Goal: Information Seeking & Learning: Compare options

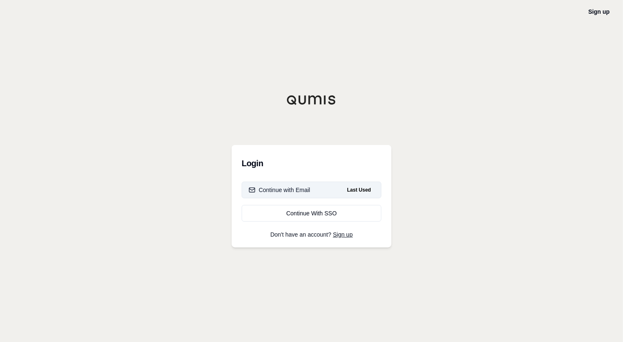
click at [334, 186] on button "Continue with Email Last Used" at bounding box center [312, 189] width 140 height 17
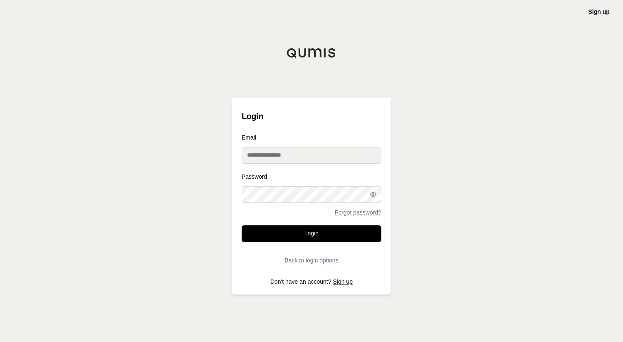
type input "**********"
drag, startPoint x: 306, startPoint y: 233, endPoint x: 230, endPoint y: 233, distance: 75.7
click at [306, 233] on button "Login" at bounding box center [312, 233] width 140 height 17
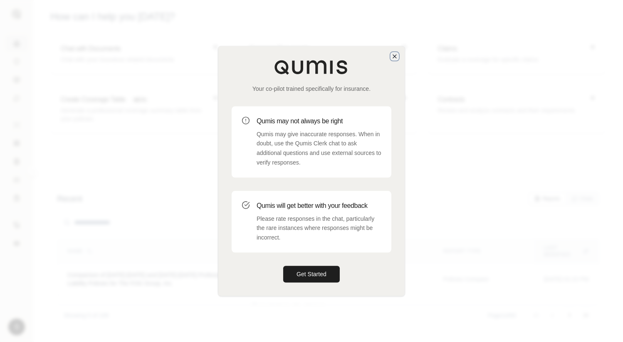
click at [396, 55] on icon "button" at bounding box center [395, 56] width 7 height 7
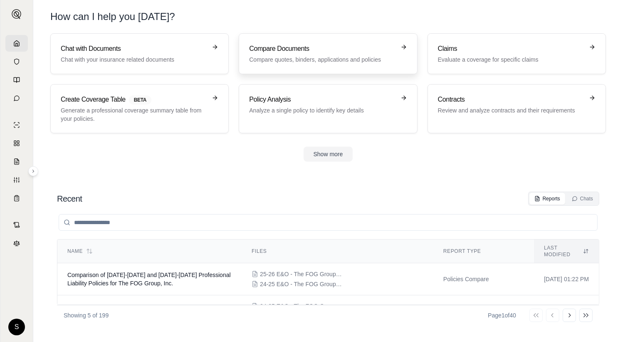
click at [338, 60] on p "Compare quotes, binders, applications and policies" at bounding box center [322, 59] width 146 height 8
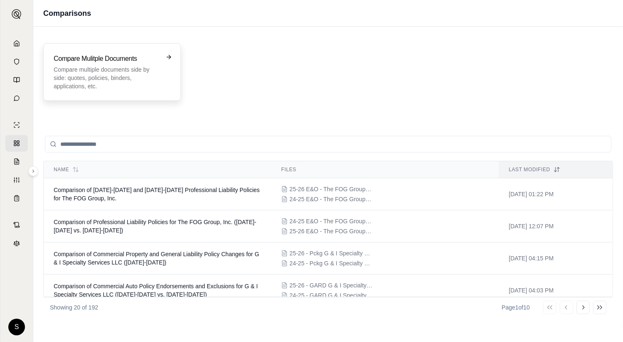
click at [162, 79] on div "Compare Mulitple Documents Compare multiple documents side by side: quotes, pol…" at bounding box center [112, 72] width 117 height 37
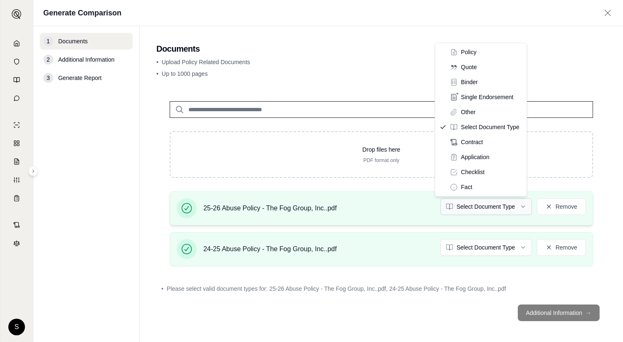
click at [497, 209] on html "S Generate Comparison 1 Documents 2 Additional Information 3 Generate Report Do…" at bounding box center [311, 171] width 623 height 342
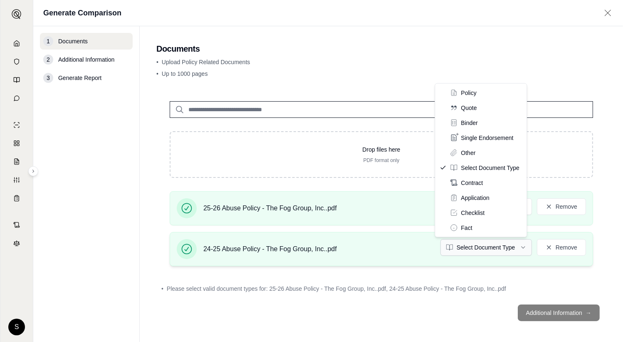
click at [488, 246] on html "S Generate Comparison 1 Documents 2 Additional Information 3 Generate Report Do…" at bounding box center [311, 171] width 623 height 342
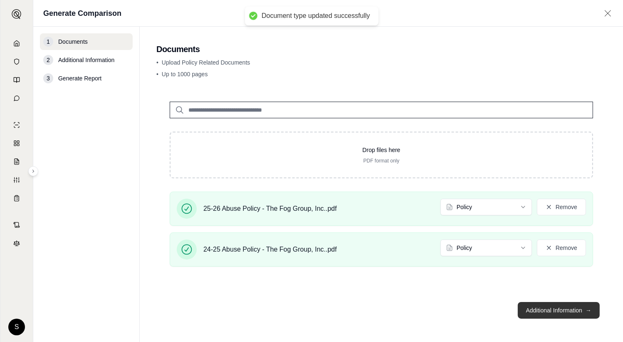
click at [543, 316] on button "Additional Information →" at bounding box center [559, 310] width 82 height 17
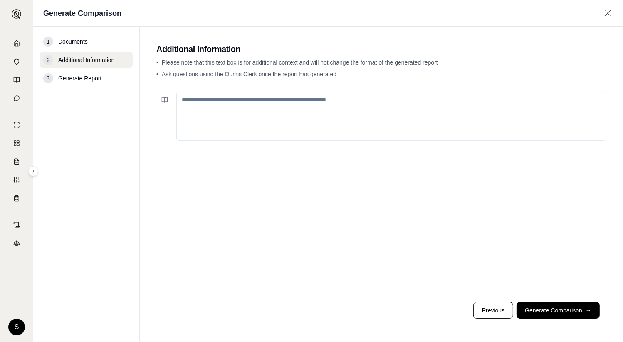
click at [346, 104] on textarea at bounding box center [391, 116] width 430 height 49
click at [302, 108] on textarea at bounding box center [391, 116] width 430 height 49
paste textarea "**********"
type textarea "**********"
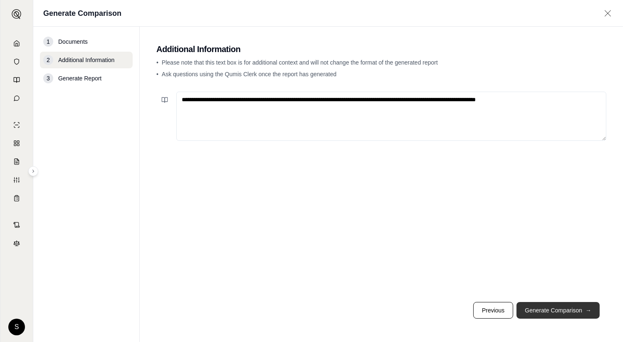
click at [544, 308] on button "Generate Comparison →" at bounding box center [558, 310] width 83 height 17
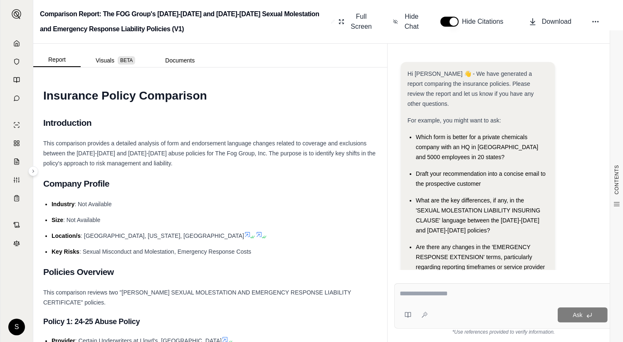
scroll to position [38, 0]
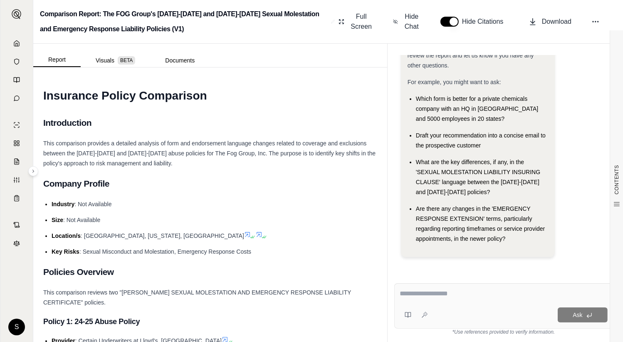
click at [442, 295] on textarea at bounding box center [504, 293] width 208 height 10
click at [435, 293] on textarea at bounding box center [504, 293] width 208 height 10
click at [446, 296] on textarea at bounding box center [504, 293] width 208 height 10
paste textarea "**********"
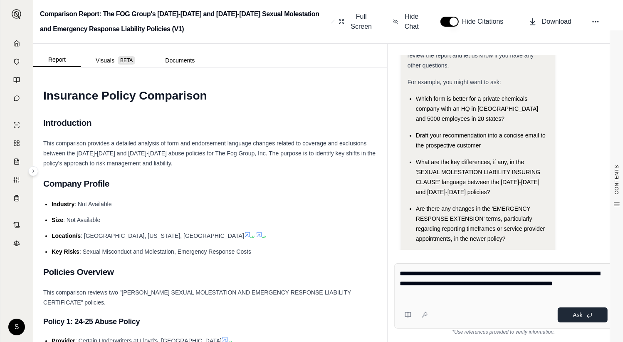
type textarea "**********"
click at [576, 309] on button "Ask" at bounding box center [583, 314] width 50 height 15
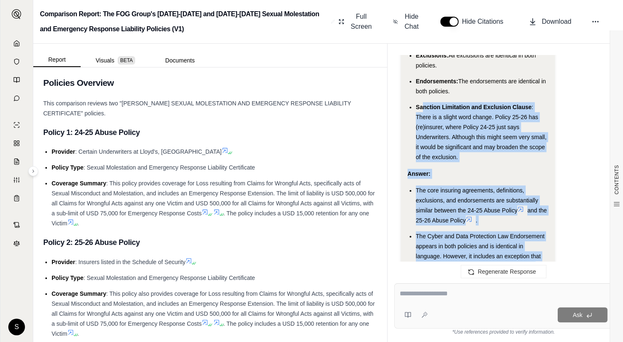
scroll to position [2138, 0]
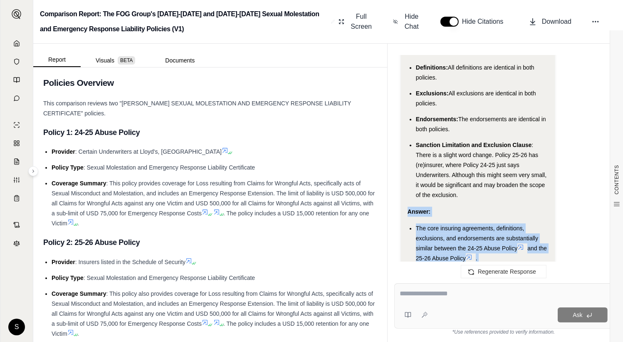
drag, startPoint x: 432, startPoint y: 211, endPoint x: 405, endPoint y: 188, distance: 36.3
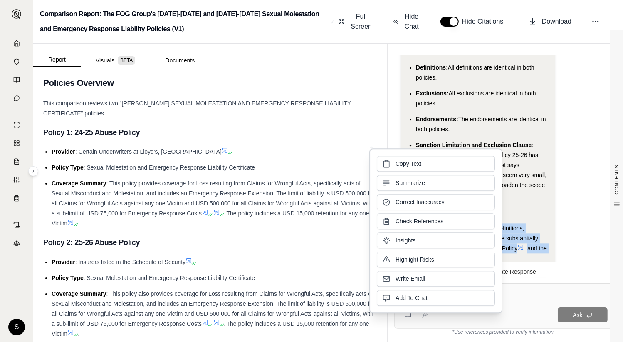
copy div "Answer: The core insuring agreements, definitions, exclusions, and endorsements…"
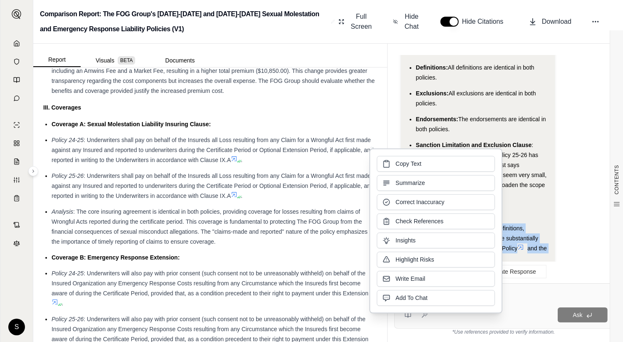
scroll to position [1286, 0]
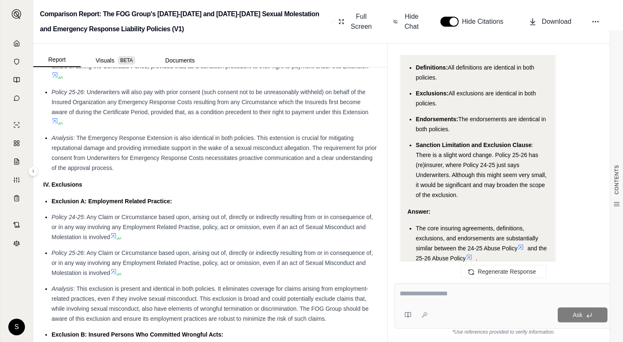
click at [264, 242] on li "Policy 24-25 : Any Claim or Circumstance based upon, arising out of, directly o…" at bounding box center [215, 227] width 326 height 30
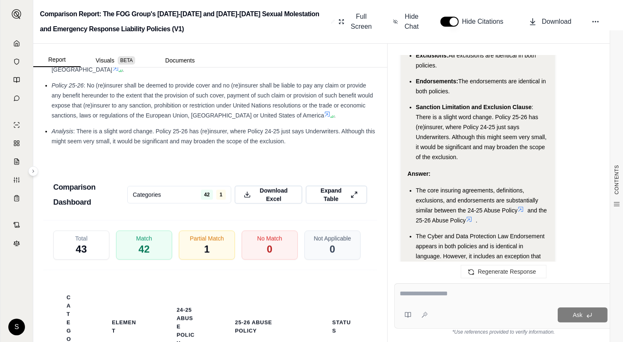
scroll to position [2232, 0]
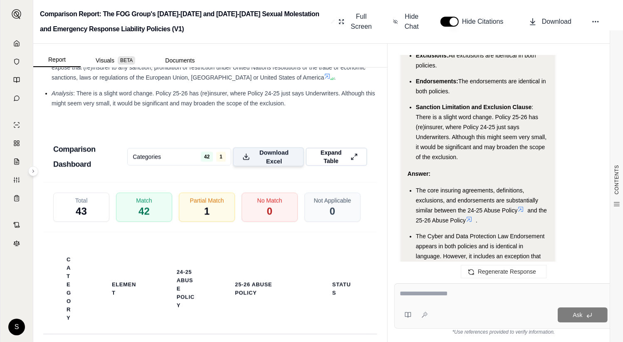
click at [270, 165] on span "Download Excel" at bounding box center [274, 156] width 41 height 17
